Goal: Task Accomplishment & Management: Use online tool/utility

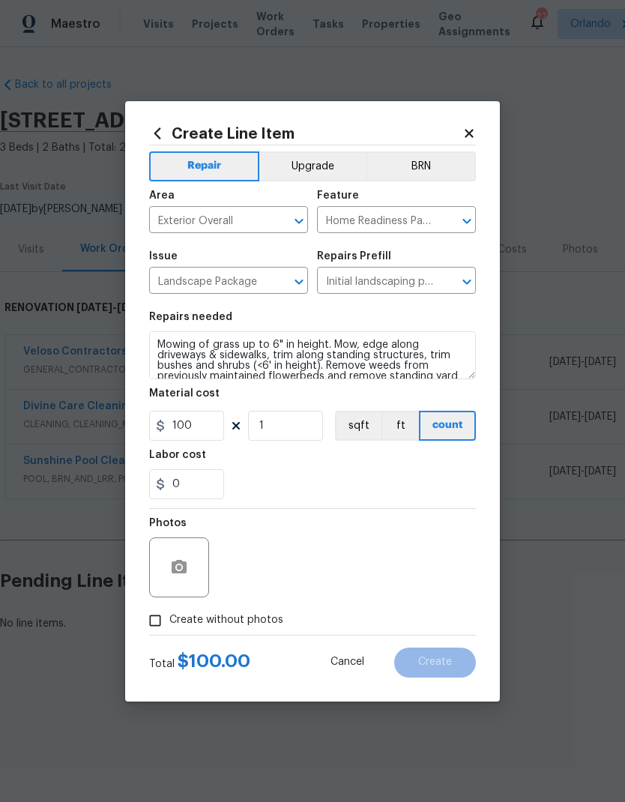
click at [446, 583] on div "Photos" at bounding box center [312, 557] width 327 height 97
click at [255, 630] on label "Create without photos" at bounding box center [212, 621] width 142 height 28
click at [169, 630] on input "Create without photos" at bounding box center [155, 621] width 28 height 28
checkbox input "true"
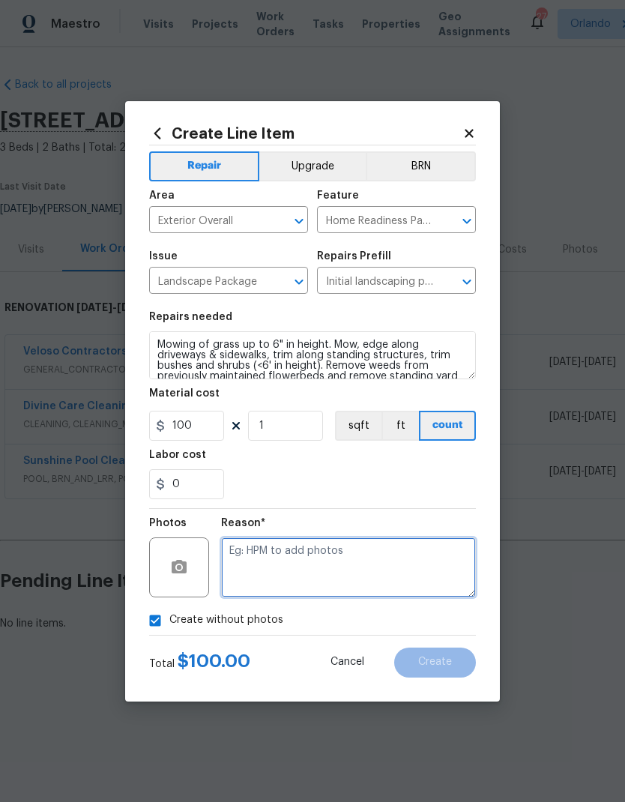
click at [342, 568] on textarea at bounding box center [348, 568] width 255 height 60
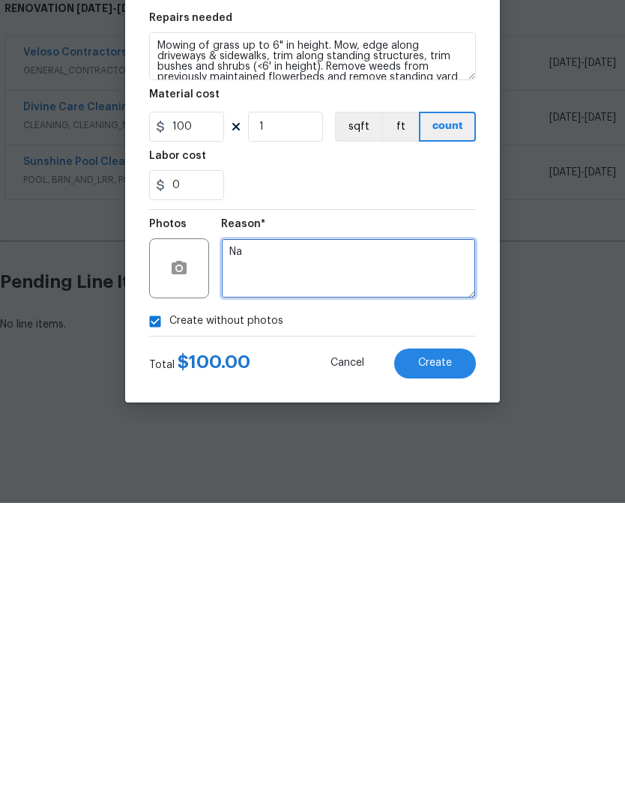
type textarea "Na"
click at [455, 648] on button "Create" at bounding box center [435, 663] width 82 height 30
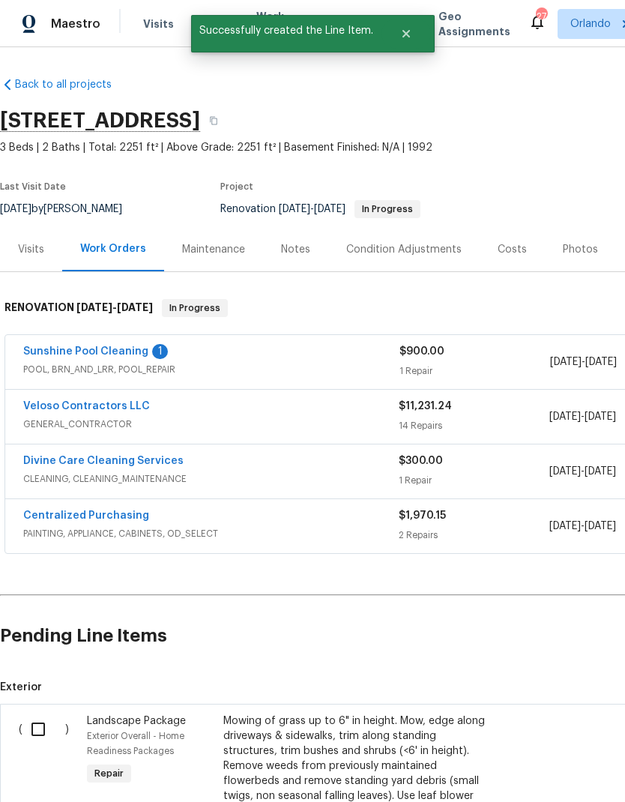
click at [124, 351] on link "Sunshine Pool Cleaning" at bounding box center [85, 351] width 125 height 10
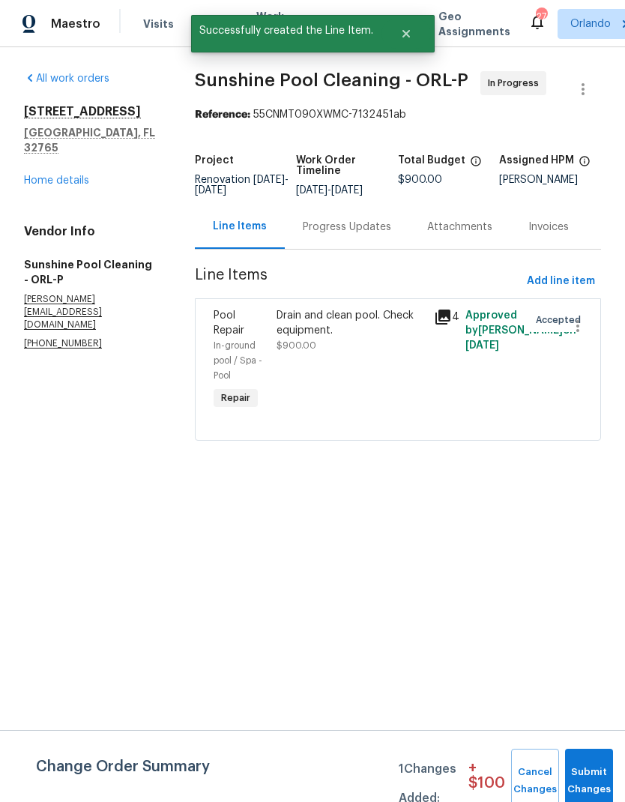
click at [391, 235] on div "Progress Updates" at bounding box center [347, 227] width 88 height 15
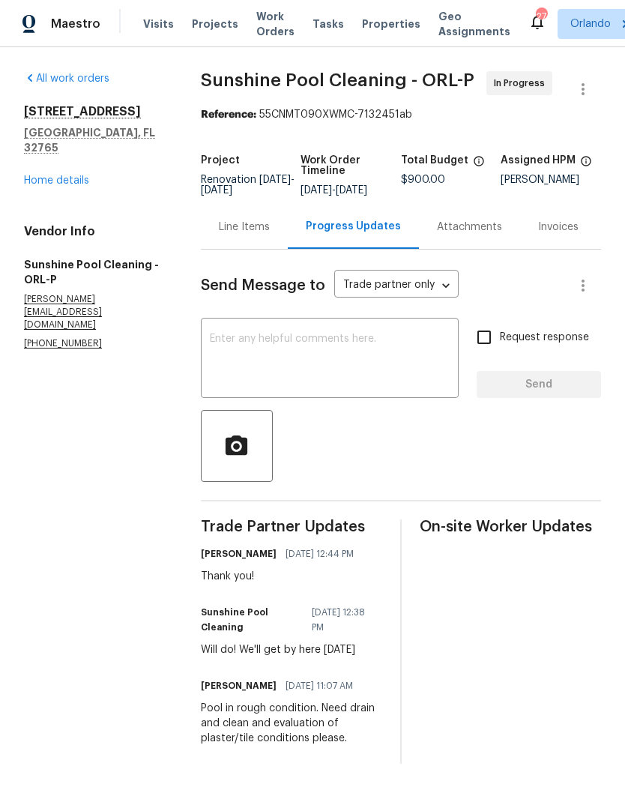
click at [94, 163] on div "[STREET_ADDRESS][PERSON_NAME] Home details" at bounding box center [94, 146] width 141 height 84
click at [67, 175] on link "Home details" at bounding box center [56, 180] width 65 height 10
